Goal: Information Seeking & Learning: Learn about a topic

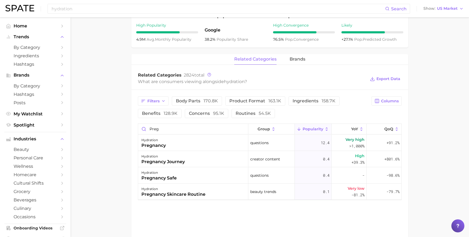
click at [108, 56] on main "hydration Overview Google TikTok Instagram hydration Add to Watchlist Export Da…" at bounding box center [270, 43] width 399 height 482
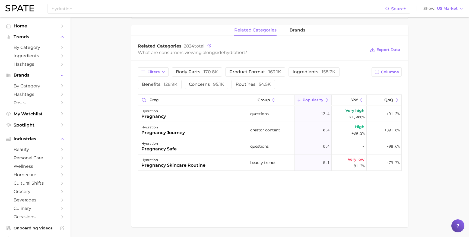
scroll to position [243, 0]
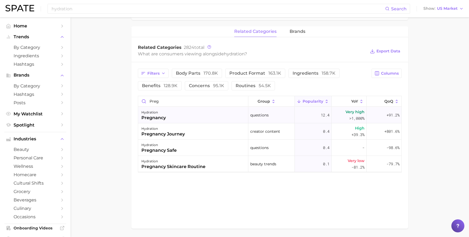
click at [170, 111] on div "hydration pregnancy" at bounding box center [193, 115] width 110 height 16
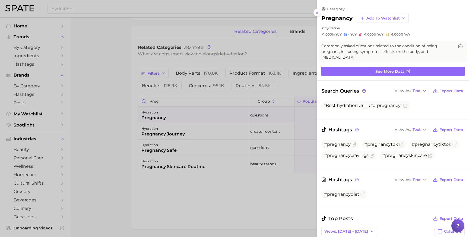
scroll to position [0, 0]
click at [423, 90] on button "View As Text" at bounding box center [411, 90] width 35 height 7
click at [412, 108] on span "Table" at bounding box center [408, 110] width 11 height 5
click at [416, 91] on span "Table" at bounding box center [415, 90] width 11 height 3
click at [407, 98] on span "Text" at bounding box center [404, 100] width 8 height 5
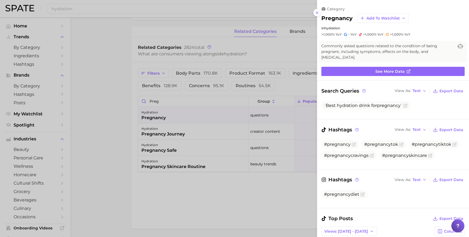
click at [344, 42] on div "Commonly asked questions related to the condition of being pregnant, including …" at bounding box center [393, 51] width 148 height 21
drag, startPoint x: 415, startPoint y: 35, endPoint x: 321, endPoint y: 20, distance: 94.7
click at [321, 20] on div "category pregnancy Add to Watchlist in hydration >1,000% YoY - YoY >1,000% YoY …" at bounding box center [393, 22] width 152 height 30
click at [107, 112] on div at bounding box center [234, 118] width 469 height 237
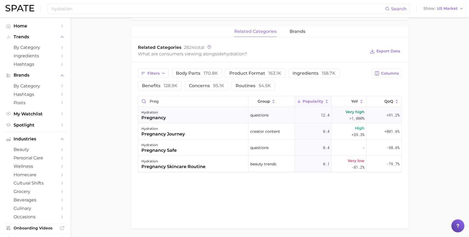
click at [179, 115] on div "hydration pregnancy" at bounding box center [193, 115] width 110 height 16
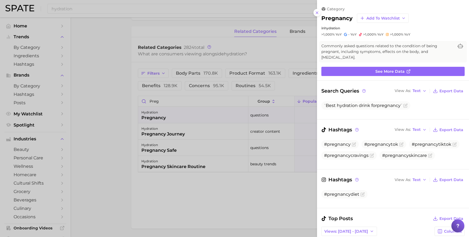
click at [99, 93] on div at bounding box center [234, 118] width 469 height 237
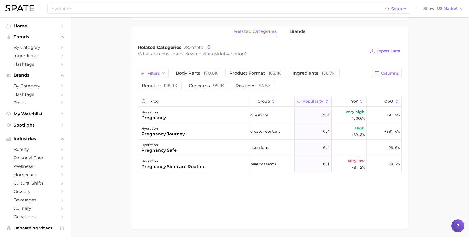
click at [100, 93] on main "hydration Overview Google TikTok Instagram hydration Add to Watchlist Export Da…" at bounding box center [270, 15] width 399 height 482
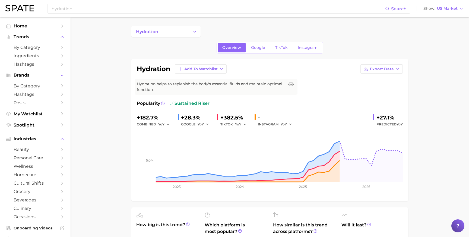
click at [131, 8] on input "hydration" at bounding box center [218, 8] width 334 height 9
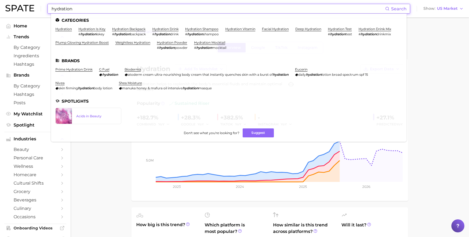
click at [120, 5] on input "hydration" at bounding box center [218, 8] width 334 height 9
click at [120, 9] on input "hydration" at bounding box center [218, 8] width 334 height 9
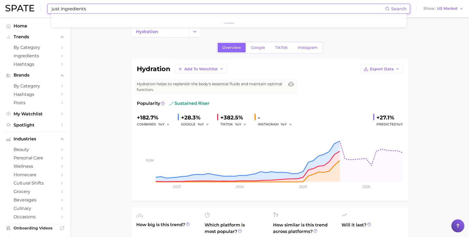
type input "just ingredients"
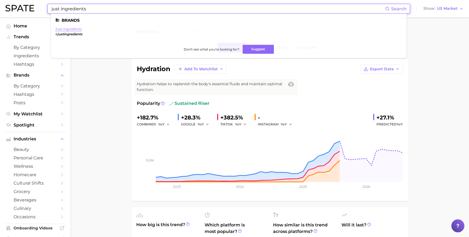
click at [72, 28] on link "just ingredients" at bounding box center [68, 29] width 26 height 4
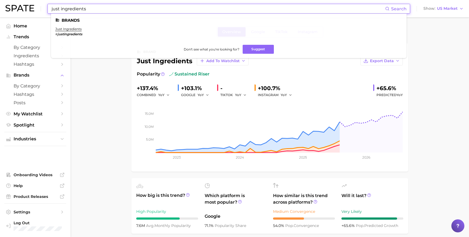
click at [108, 9] on input "just ingredients" at bounding box center [218, 8] width 334 height 9
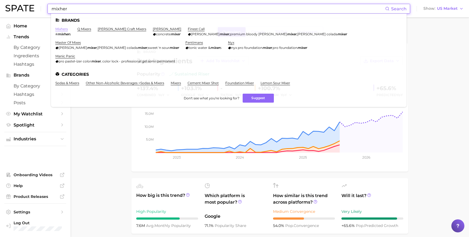
type input "mixher"
click at [64, 28] on link "mixhers" at bounding box center [61, 29] width 12 height 4
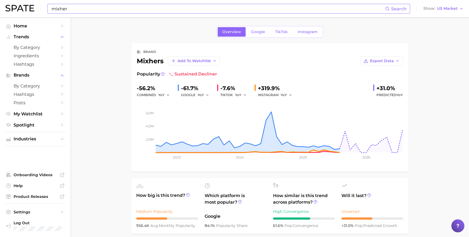
click at [108, 11] on input "mixher" at bounding box center [218, 8] width 334 height 9
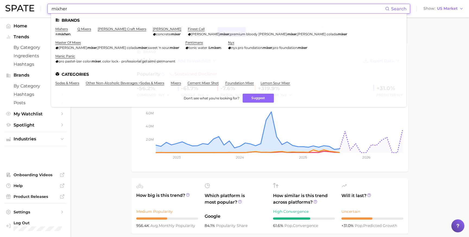
click at [108, 11] on input "mixher" at bounding box center [218, 8] width 334 height 9
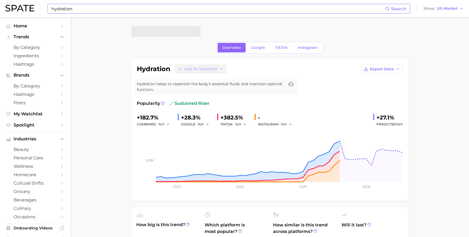
click at [168, 7] on input "hydration" at bounding box center [218, 8] width 334 height 9
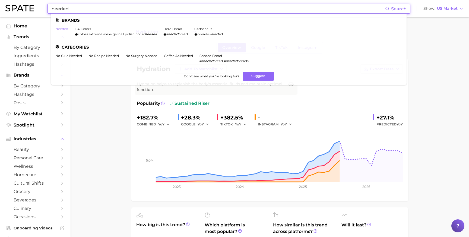
type input "needed"
click at [62, 29] on link "needed" at bounding box center [61, 29] width 13 height 4
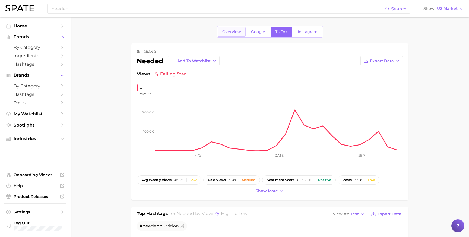
click at [229, 35] on link "Overview" at bounding box center [232, 32] width 28 height 10
